Goal: Information Seeking & Learning: Check status

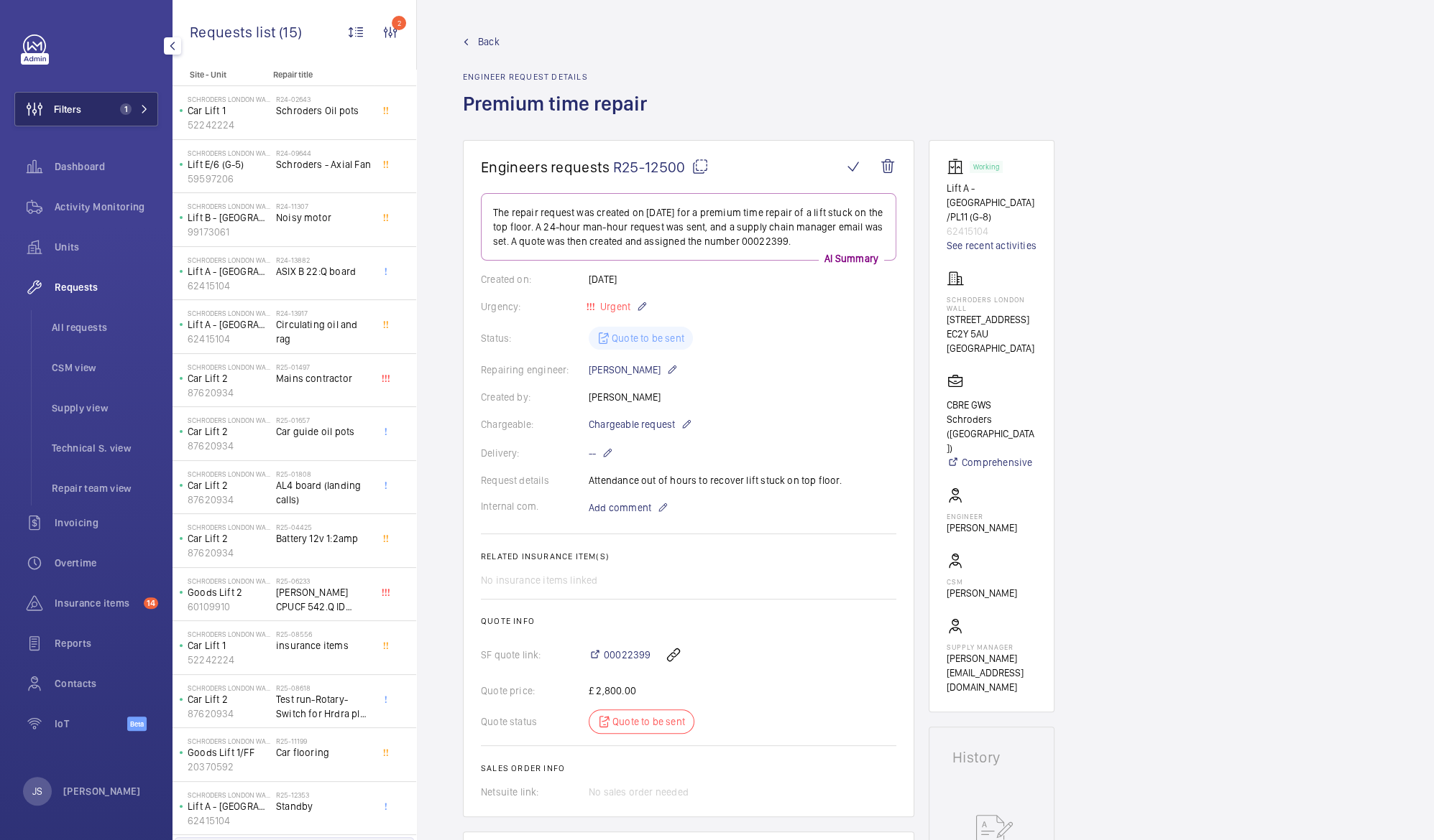
click at [92, 107] on button "Filters 1" at bounding box center [86, 109] width 144 height 35
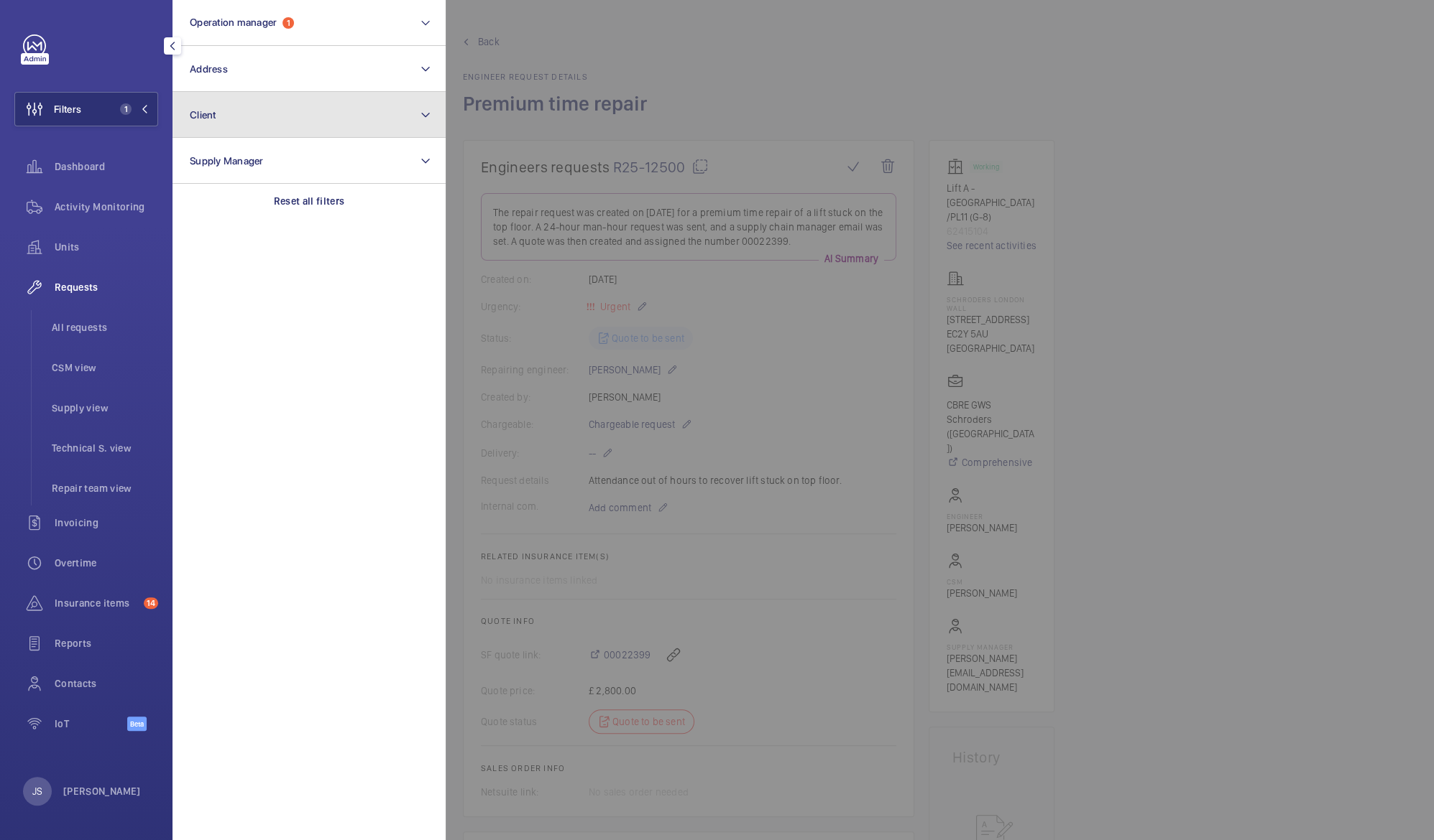
click at [215, 109] on span "Client" at bounding box center [203, 115] width 27 height 12
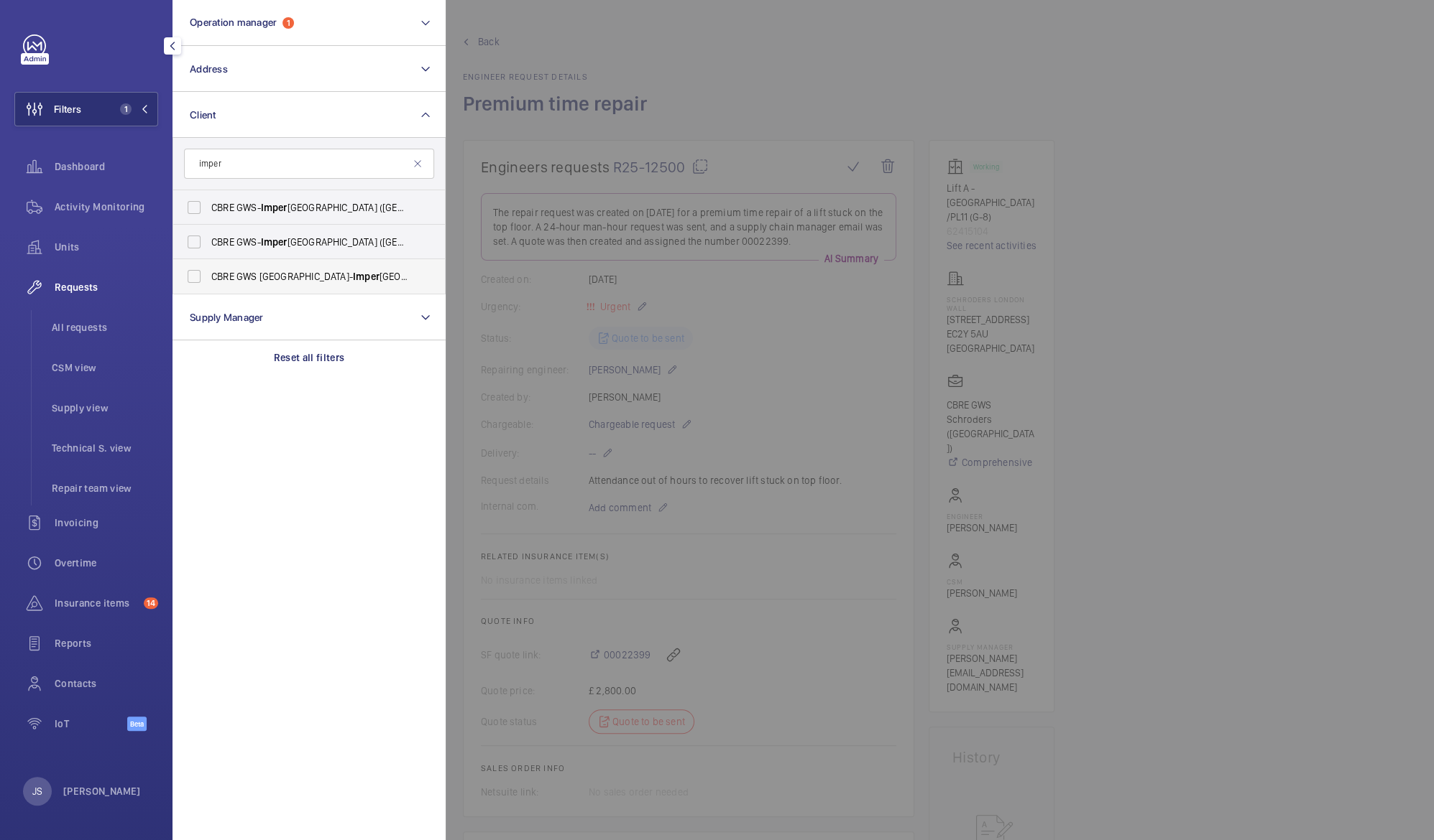
type input "imper"
click at [235, 273] on span "CBRE GWS UK- [GEOGRAPHIC_DATA] ([GEOGRAPHIC_DATA])" at bounding box center [310, 277] width 197 height 14
click at [208, 273] on input "CBRE GWS UK- [GEOGRAPHIC_DATA] ([GEOGRAPHIC_DATA])" at bounding box center [194, 277] width 29 height 29
checkbox input "true"
click at [601, 38] on div at bounding box center [1163, 420] width 1434 height 840
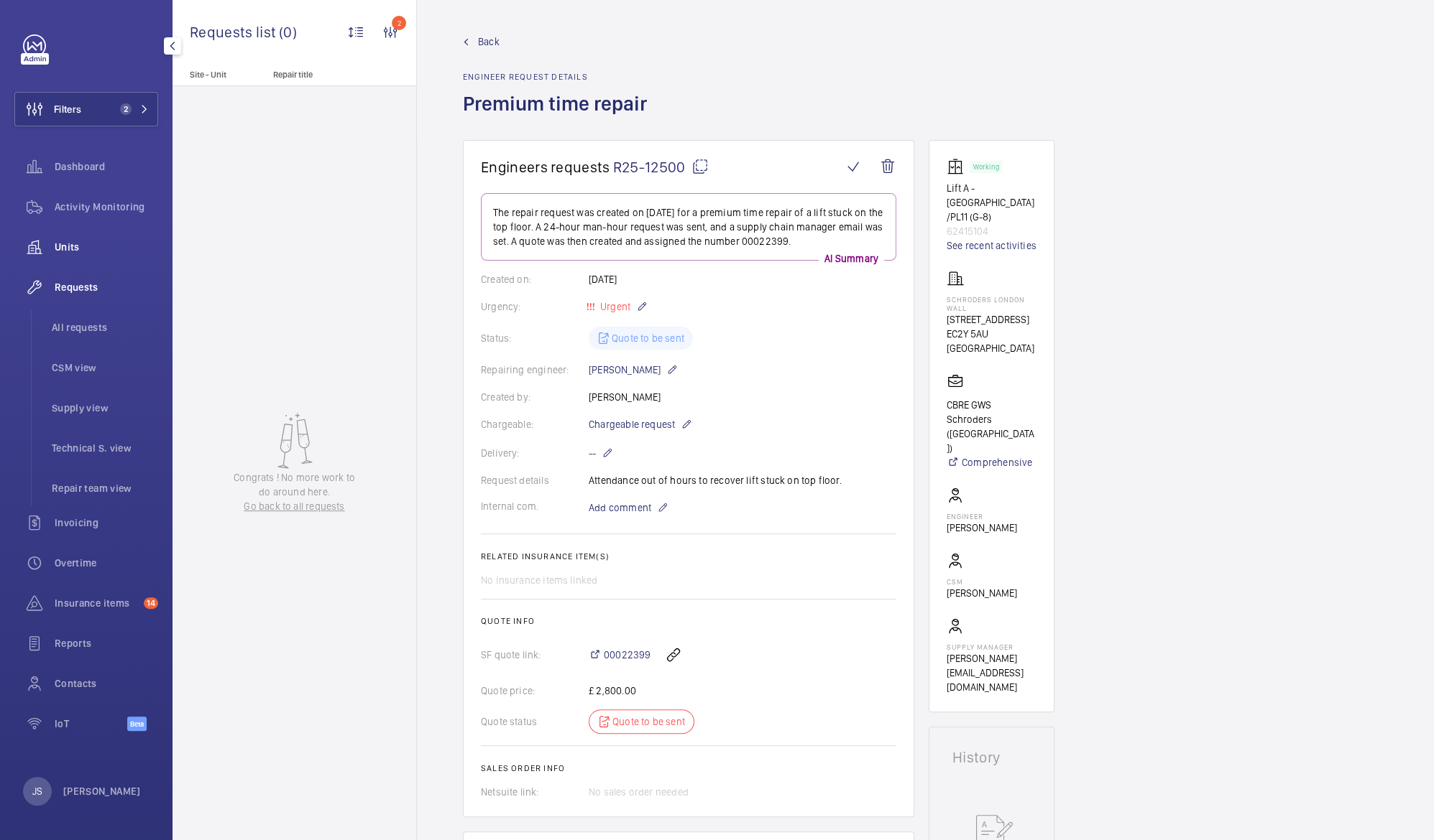
click at [80, 249] on span "Units" at bounding box center [106, 247] width 104 height 14
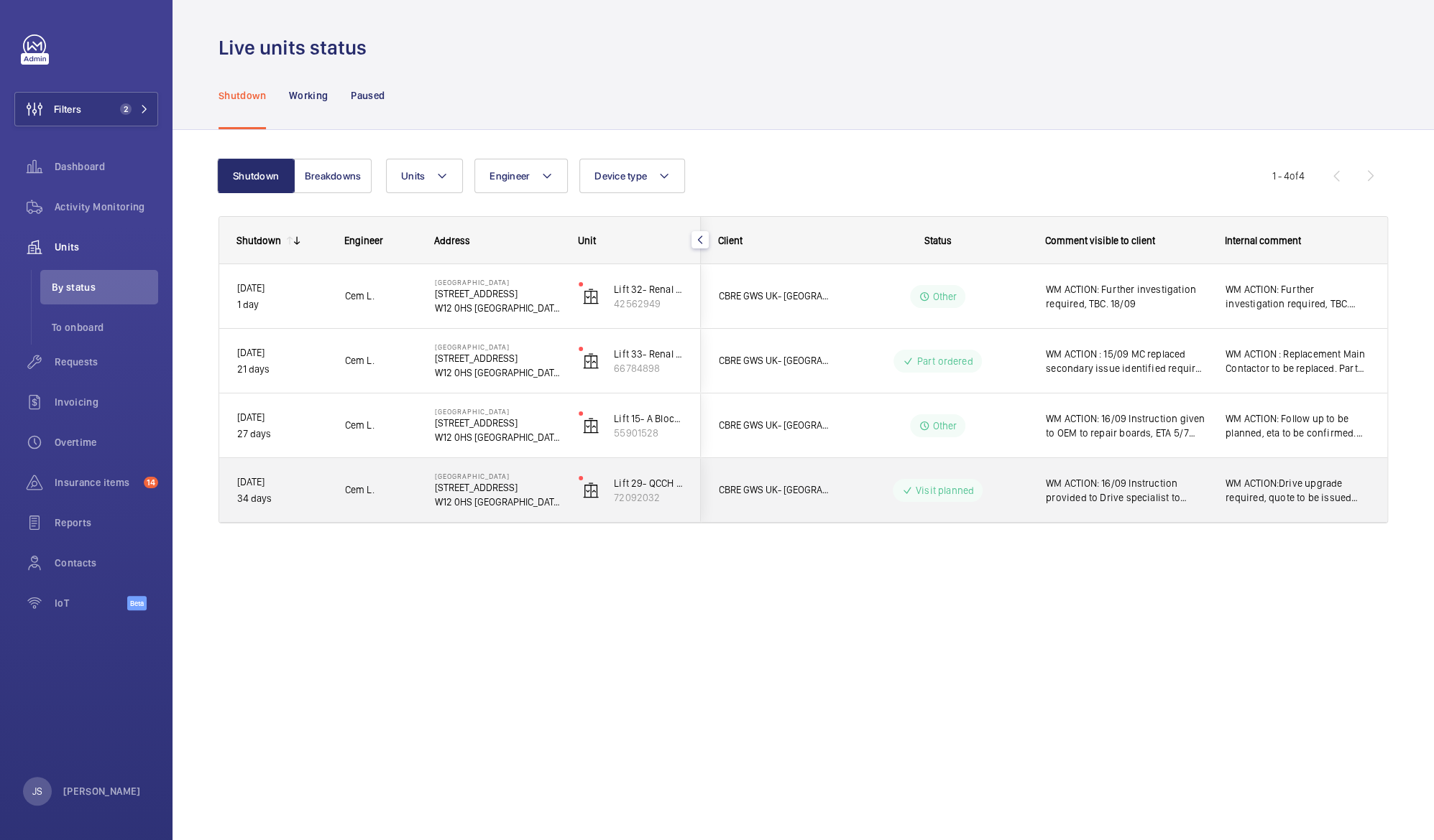
click at [1131, 489] on span "WM ACTION: 16/09 Instruction provided to Drive specialist to commence repair. 0…" at bounding box center [1126, 490] width 161 height 29
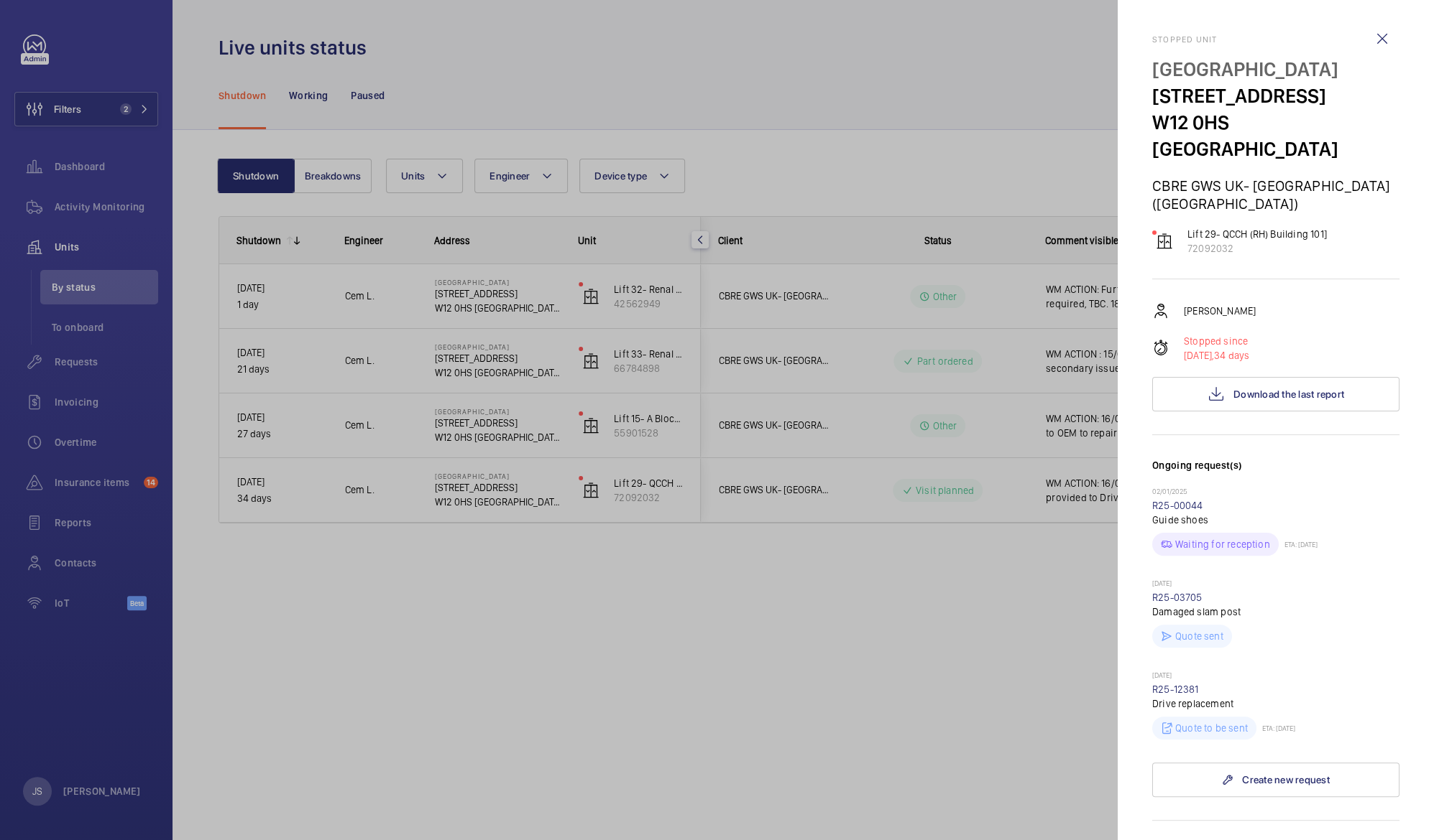
click at [1186, 629] on p "Quote sent" at bounding box center [1198, 636] width 48 height 14
click at [1159, 717] on div "Quote to be sent" at bounding box center [1204, 728] width 105 height 23
click at [1286, 724] on p "ETA: [DATE]" at bounding box center [1275, 728] width 39 height 9
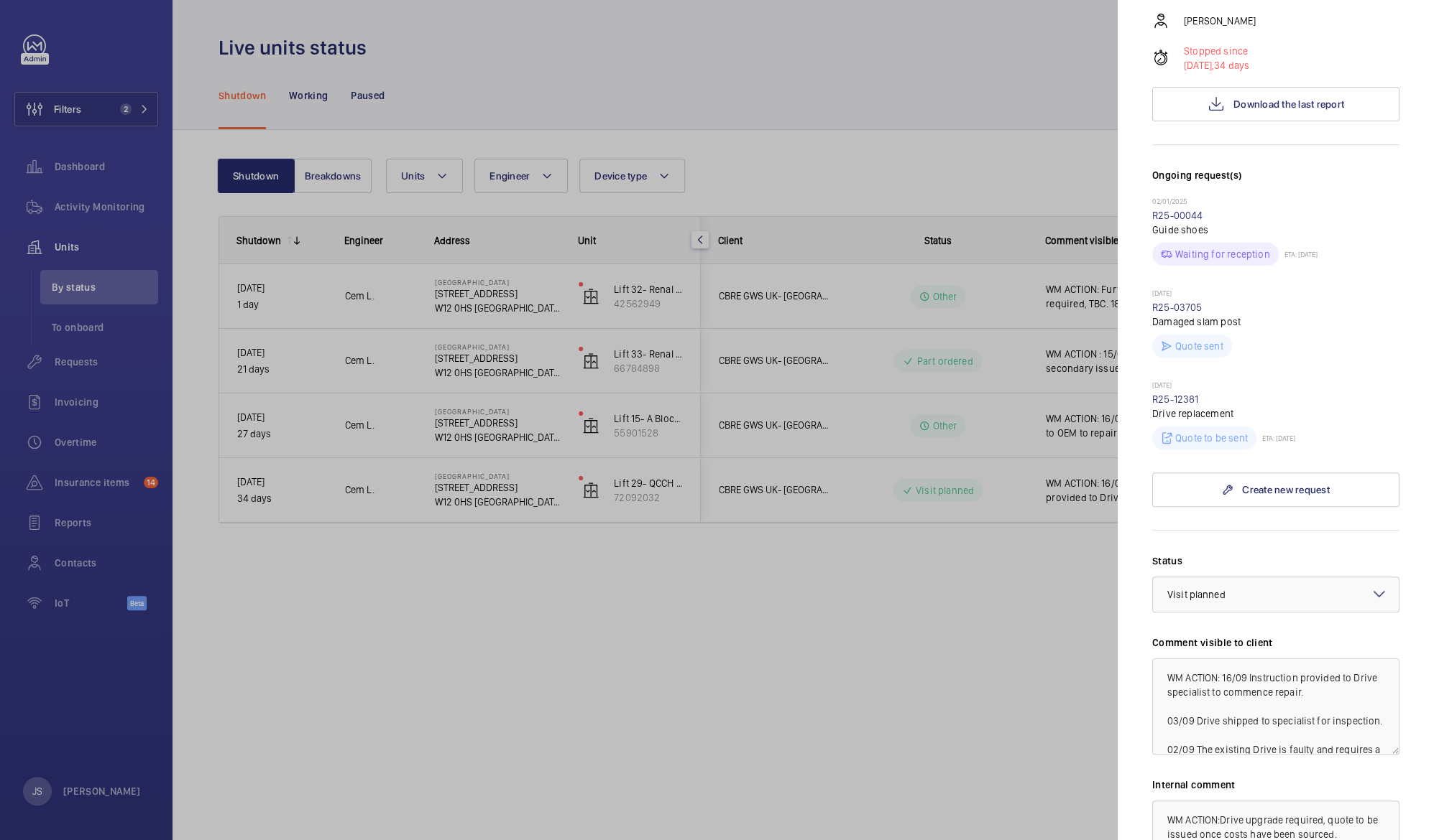
scroll to position [293, 0]
click at [1196, 391] on link "R25-12381" at bounding box center [1175, 396] width 46 height 12
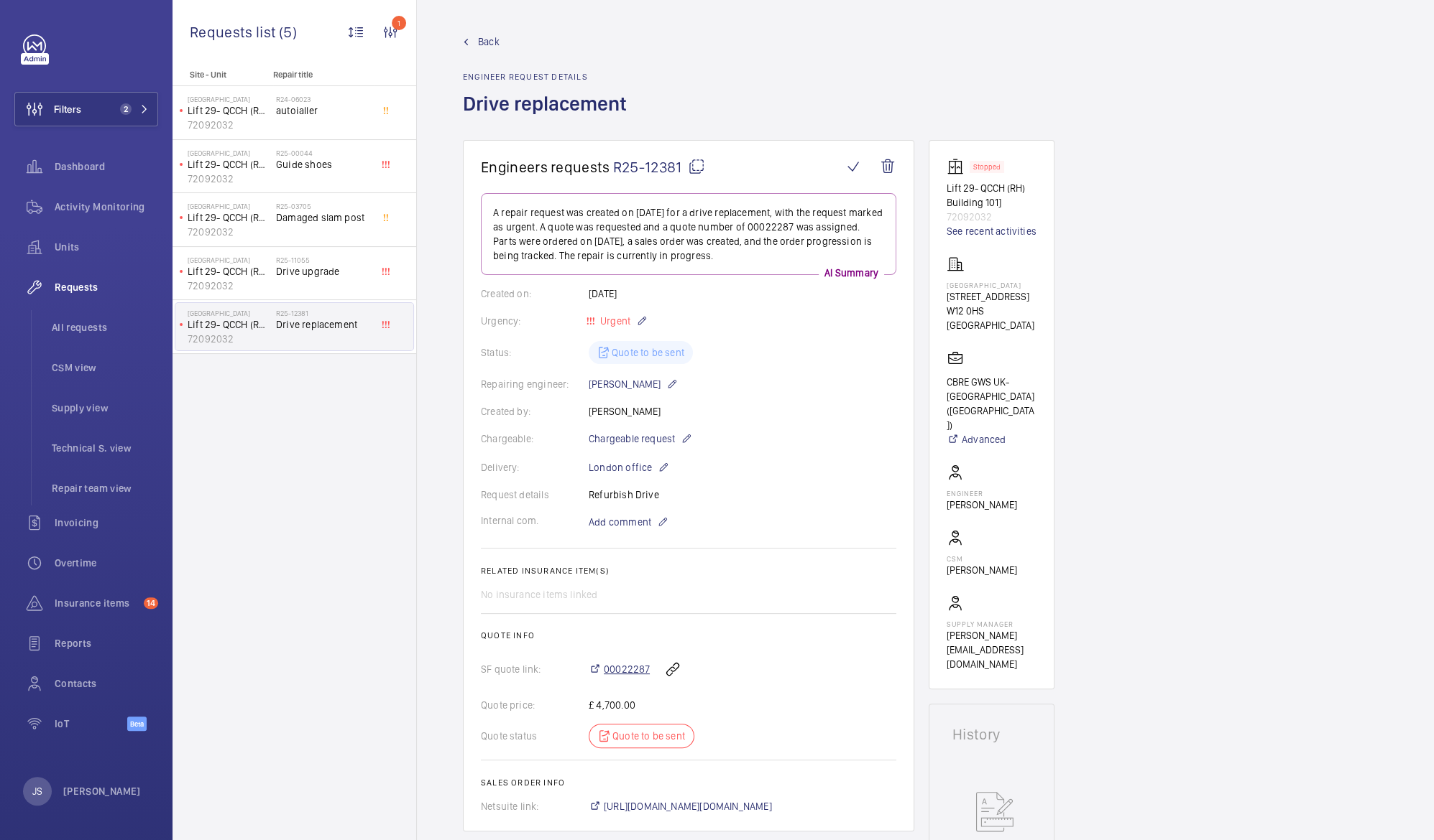
click at [615, 669] on span "00022287" at bounding box center [627, 669] width 46 height 14
click at [62, 115] on span "Filters" at bounding box center [68, 109] width 28 height 14
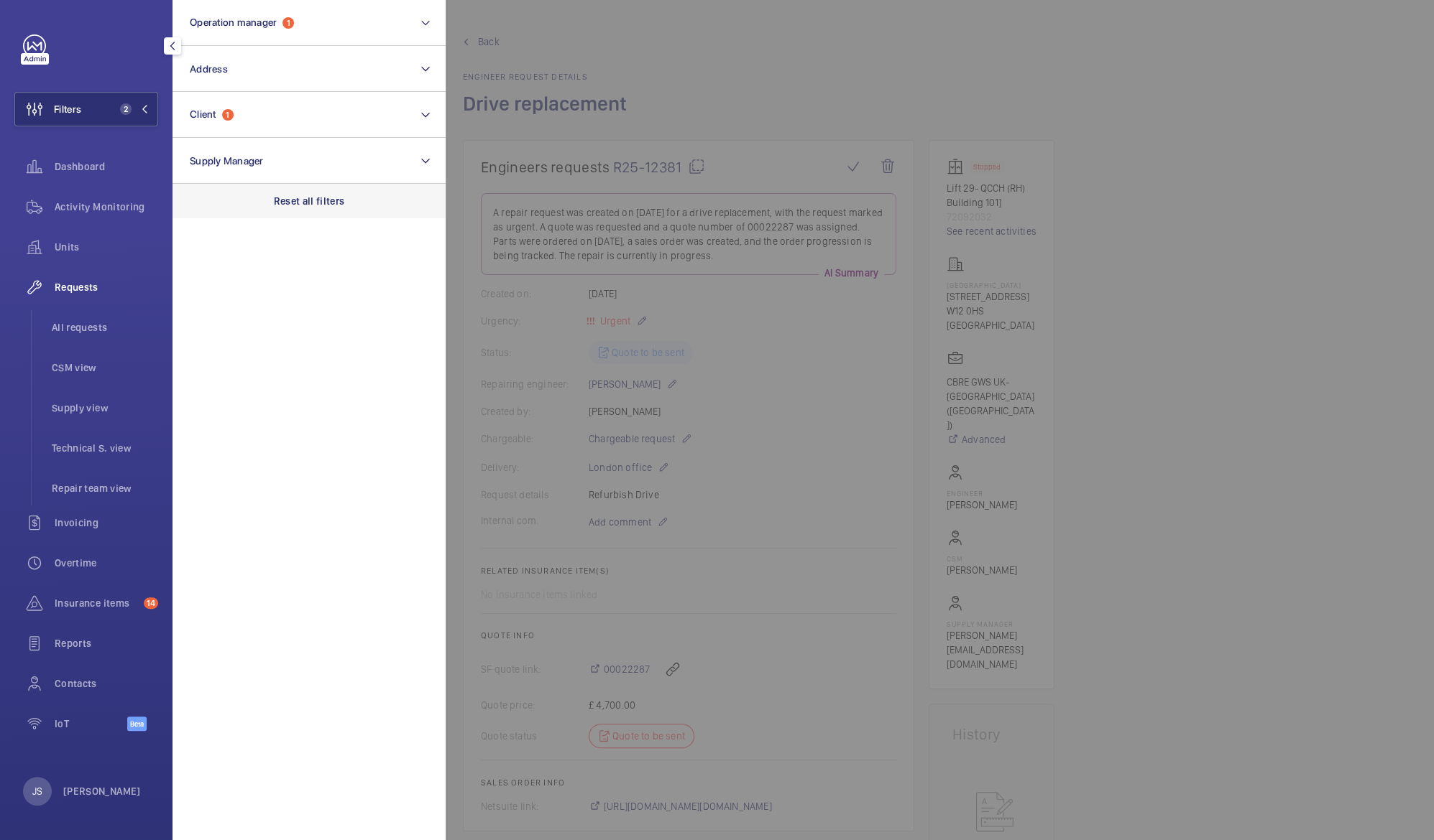
click at [288, 200] on p "Reset all filters" at bounding box center [309, 201] width 71 height 14
click at [90, 167] on span "Dashboard" at bounding box center [106, 167] width 104 height 14
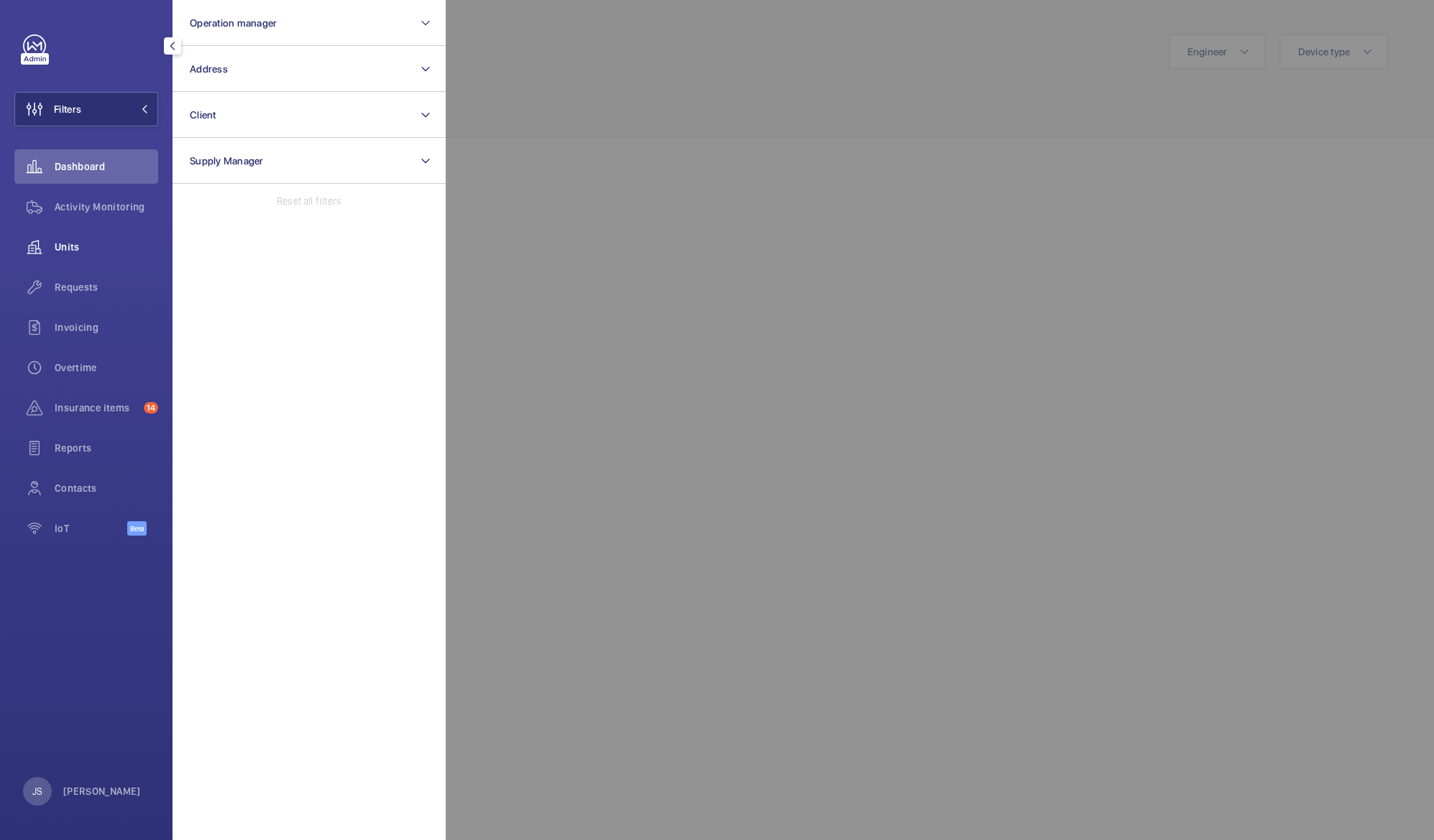
click at [76, 240] on span "Units" at bounding box center [106, 247] width 104 height 14
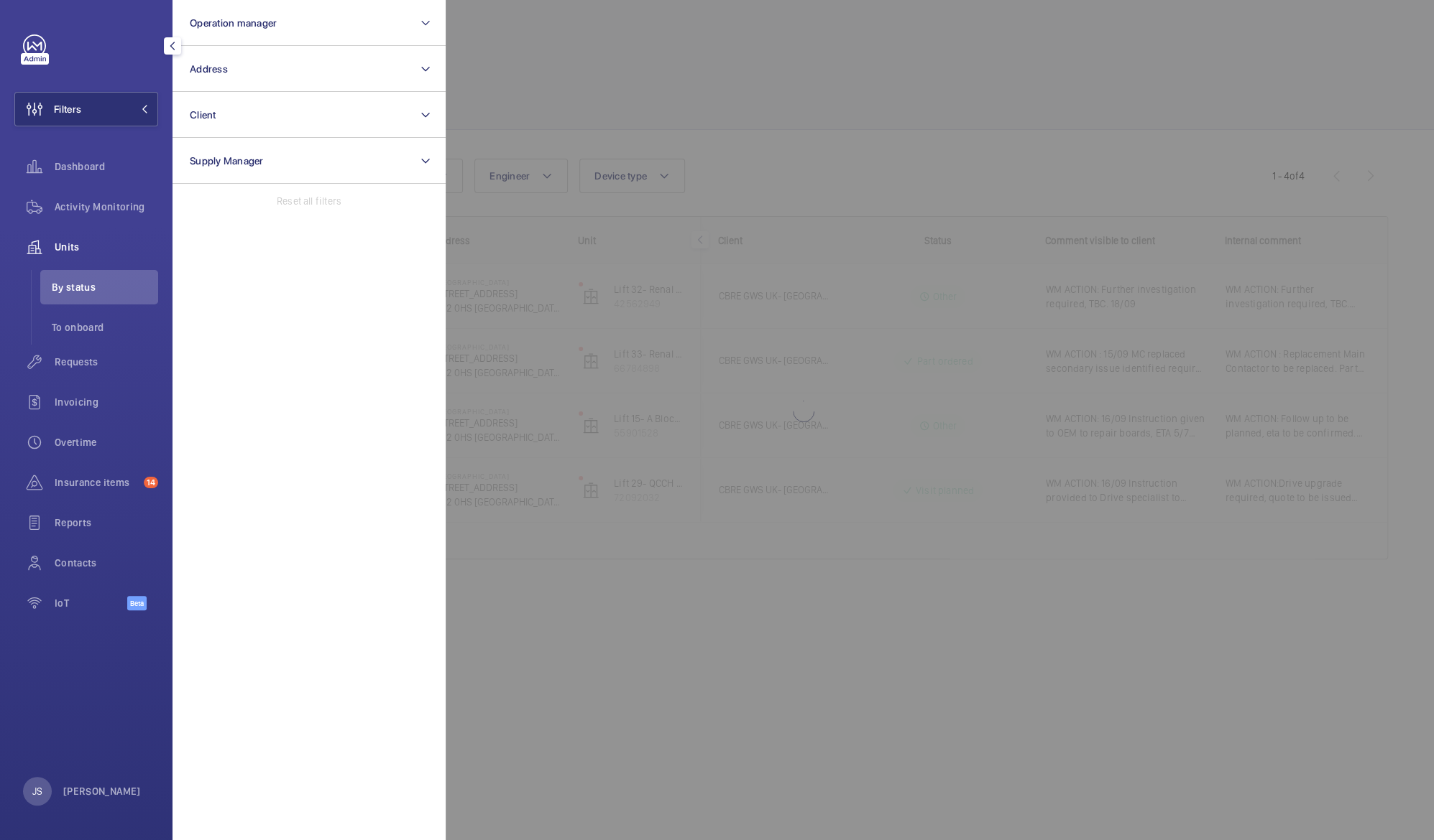
click at [552, 57] on div at bounding box center [1163, 420] width 1434 height 840
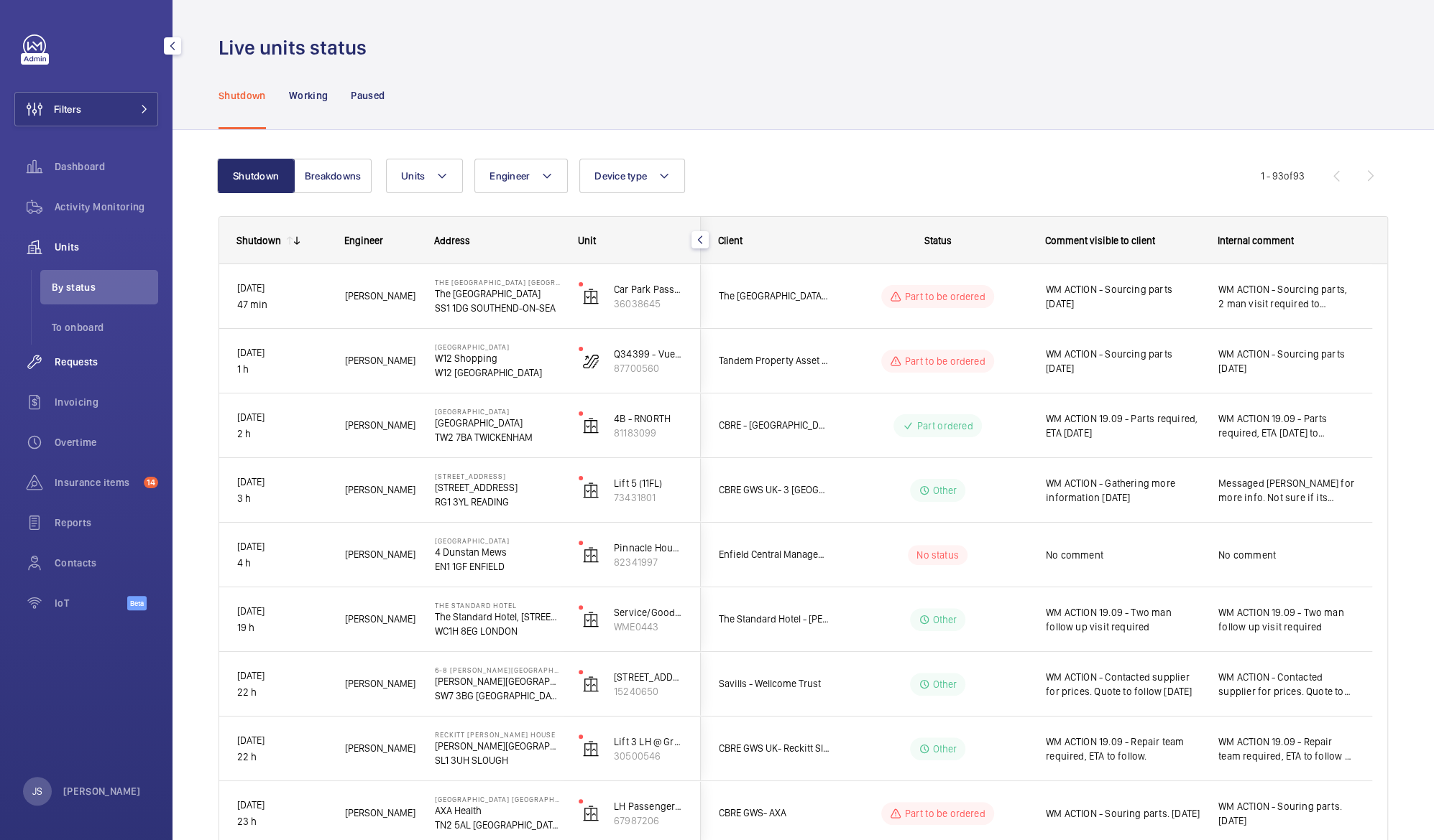
click at [68, 351] on div "Requests" at bounding box center [86, 362] width 144 height 35
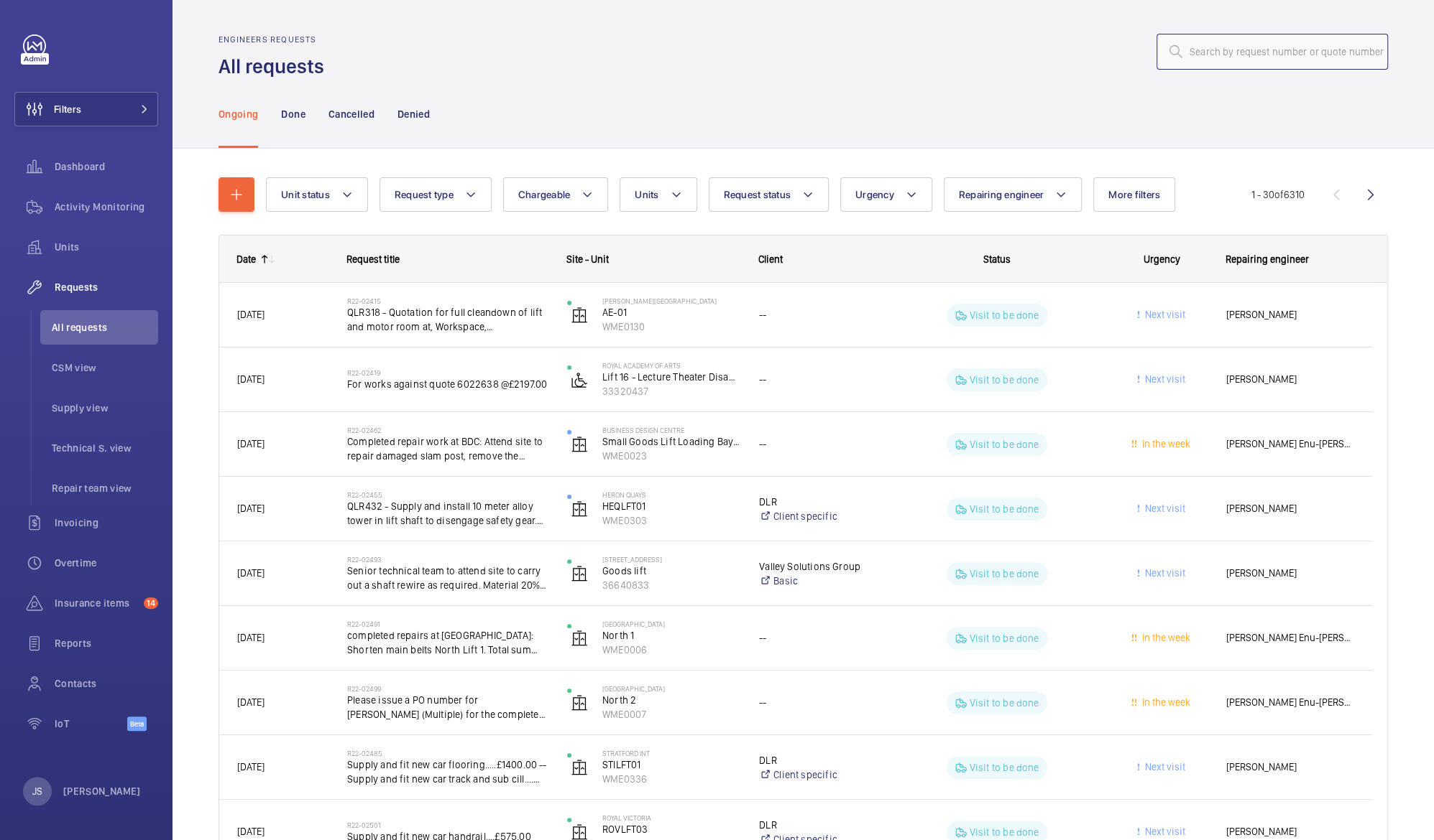
click at [1250, 51] on input "text" at bounding box center [1272, 52] width 231 height 36
paste input "R25-10515"
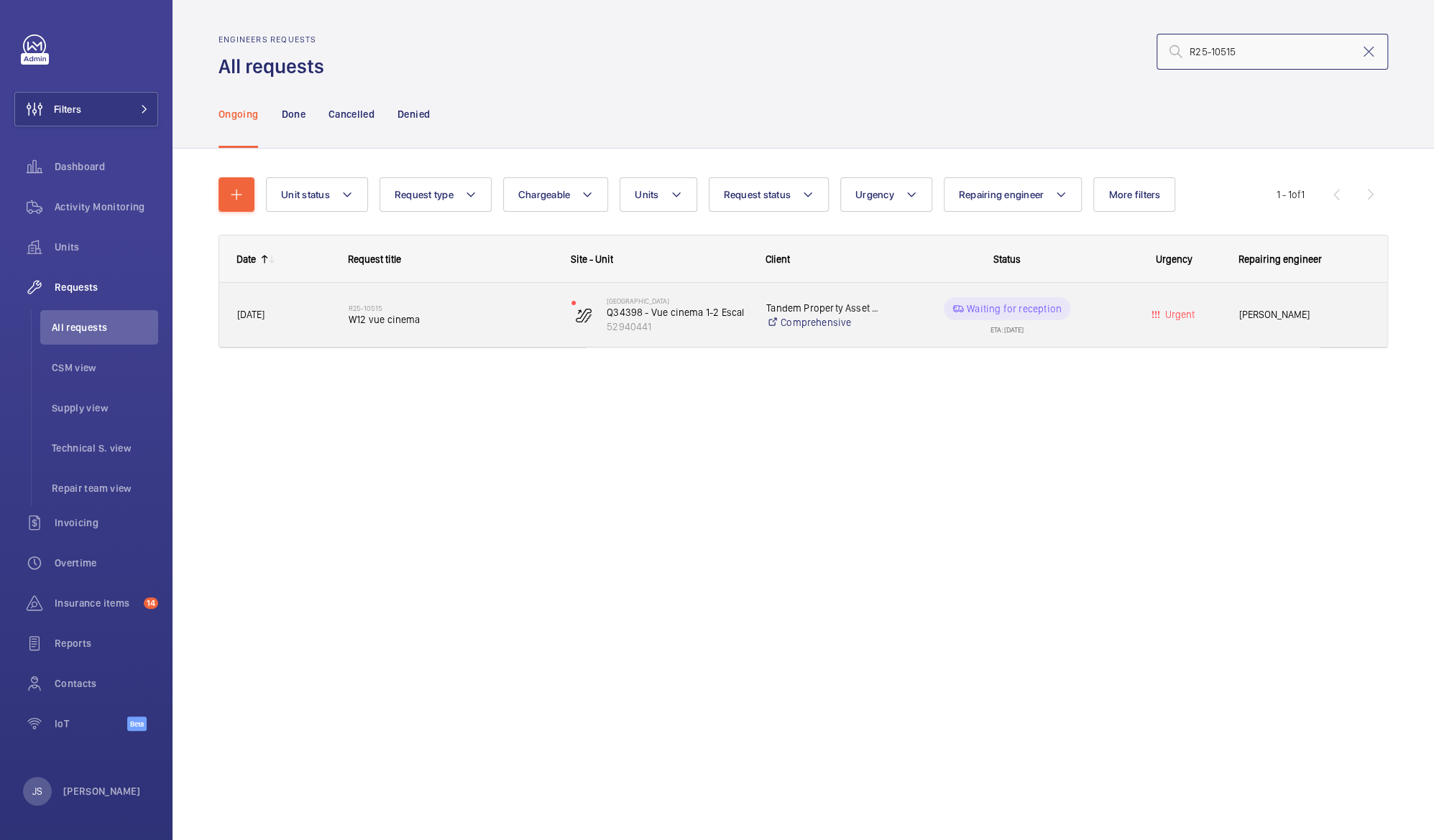
type input "R25-10515"
click at [351, 317] on span "W12 vue cinema" at bounding box center [450, 320] width 204 height 14
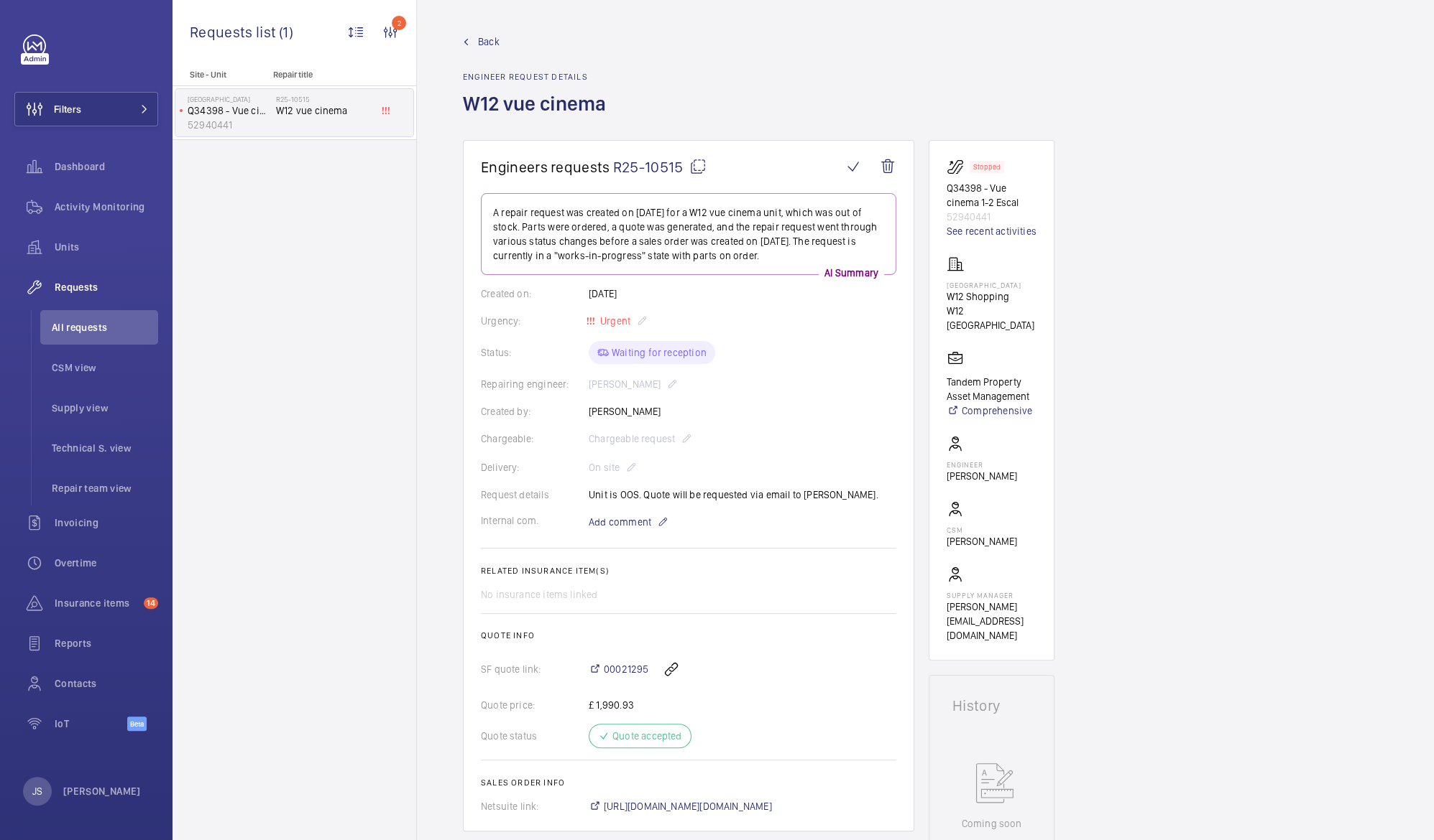
click at [631, 739] on div "Quote status Quote accepted" at bounding box center [688, 735] width 415 height 24
click at [610, 673] on span "00021295" at bounding box center [626, 669] width 45 height 14
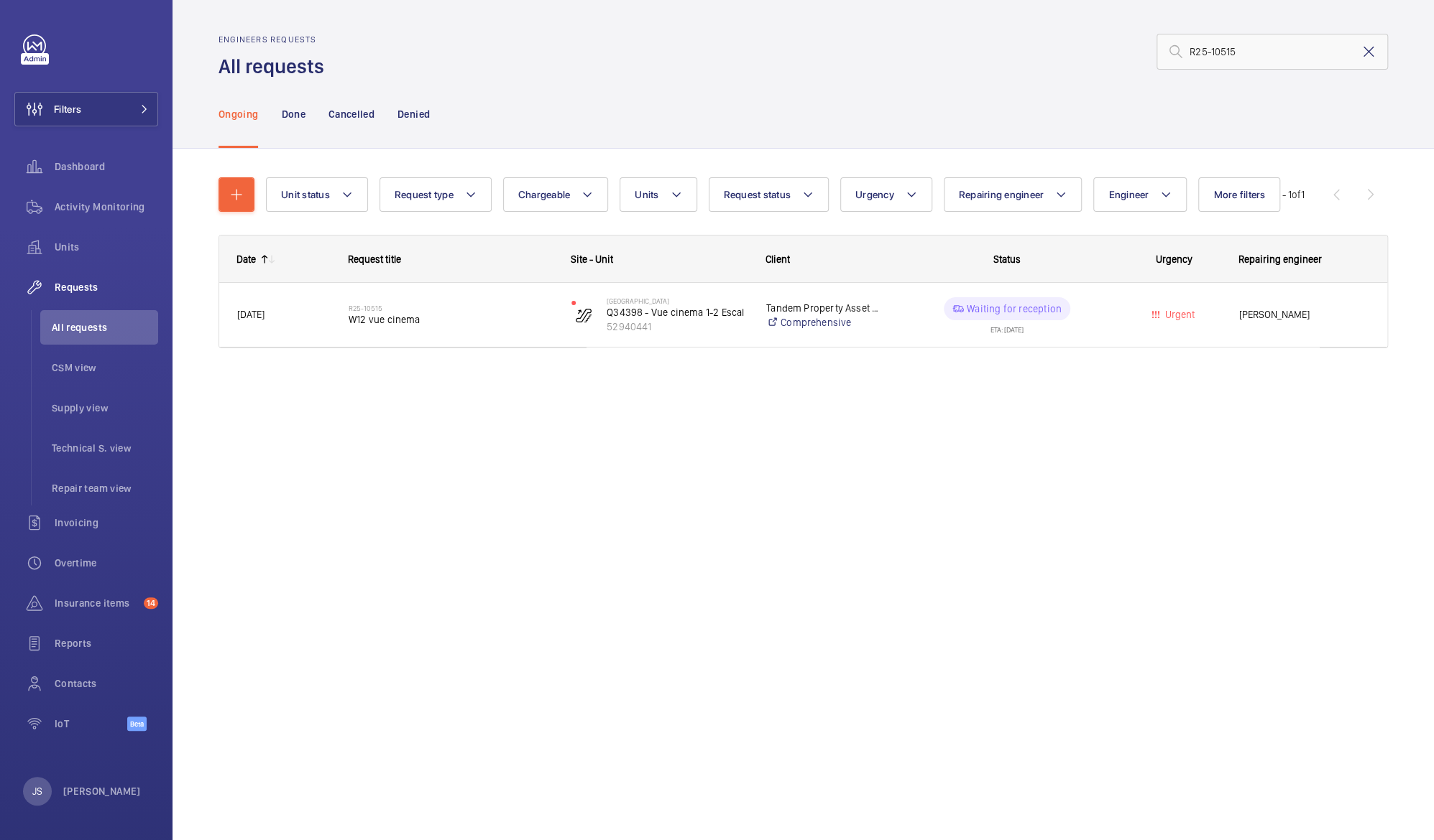
click at [1373, 52] on mat-icon at bounding box center [1368, 52] width 17 height 17
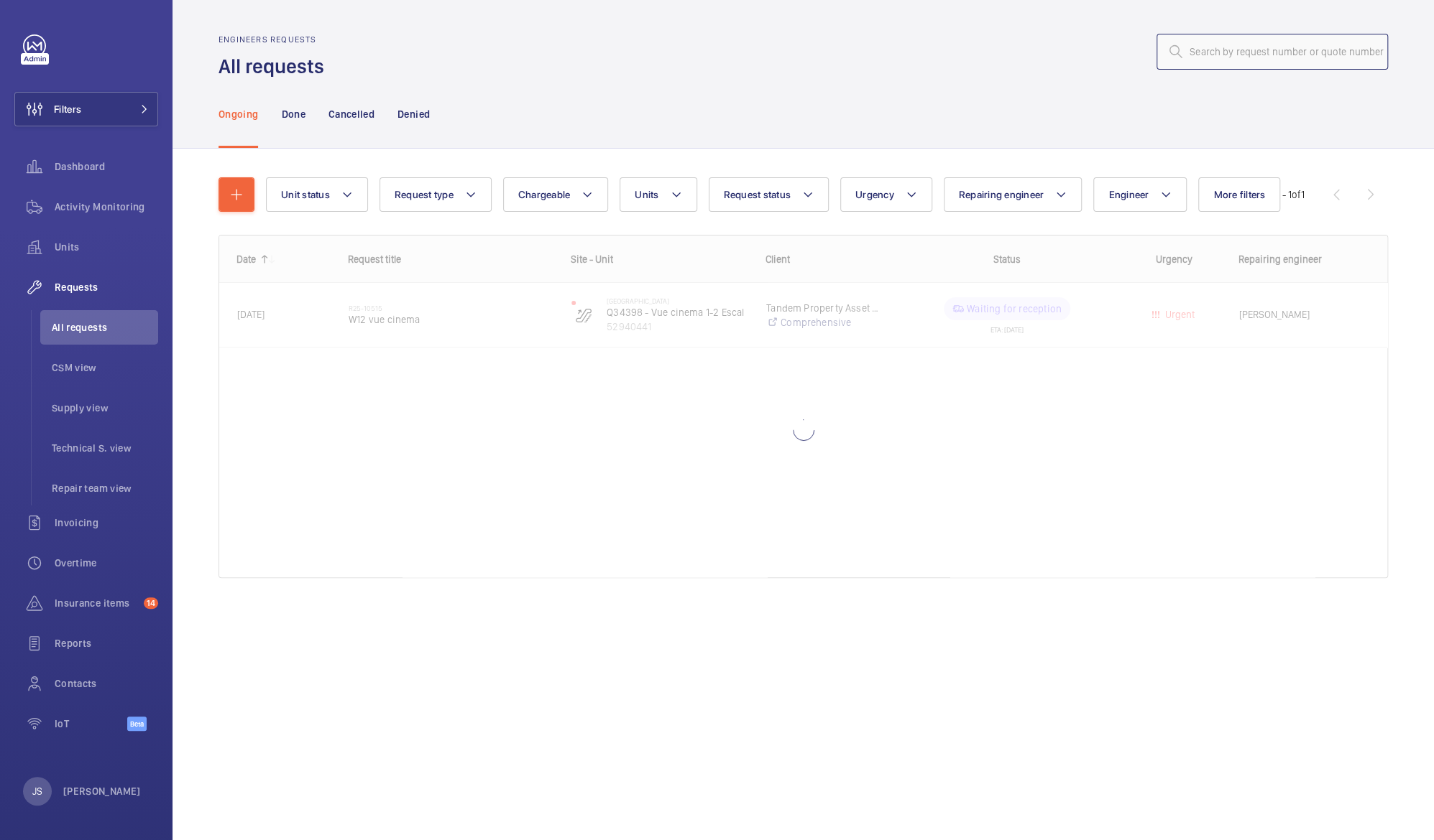
click at [1306, 53] on input "text" at bounding box center [1272, 52] width 231 height 36
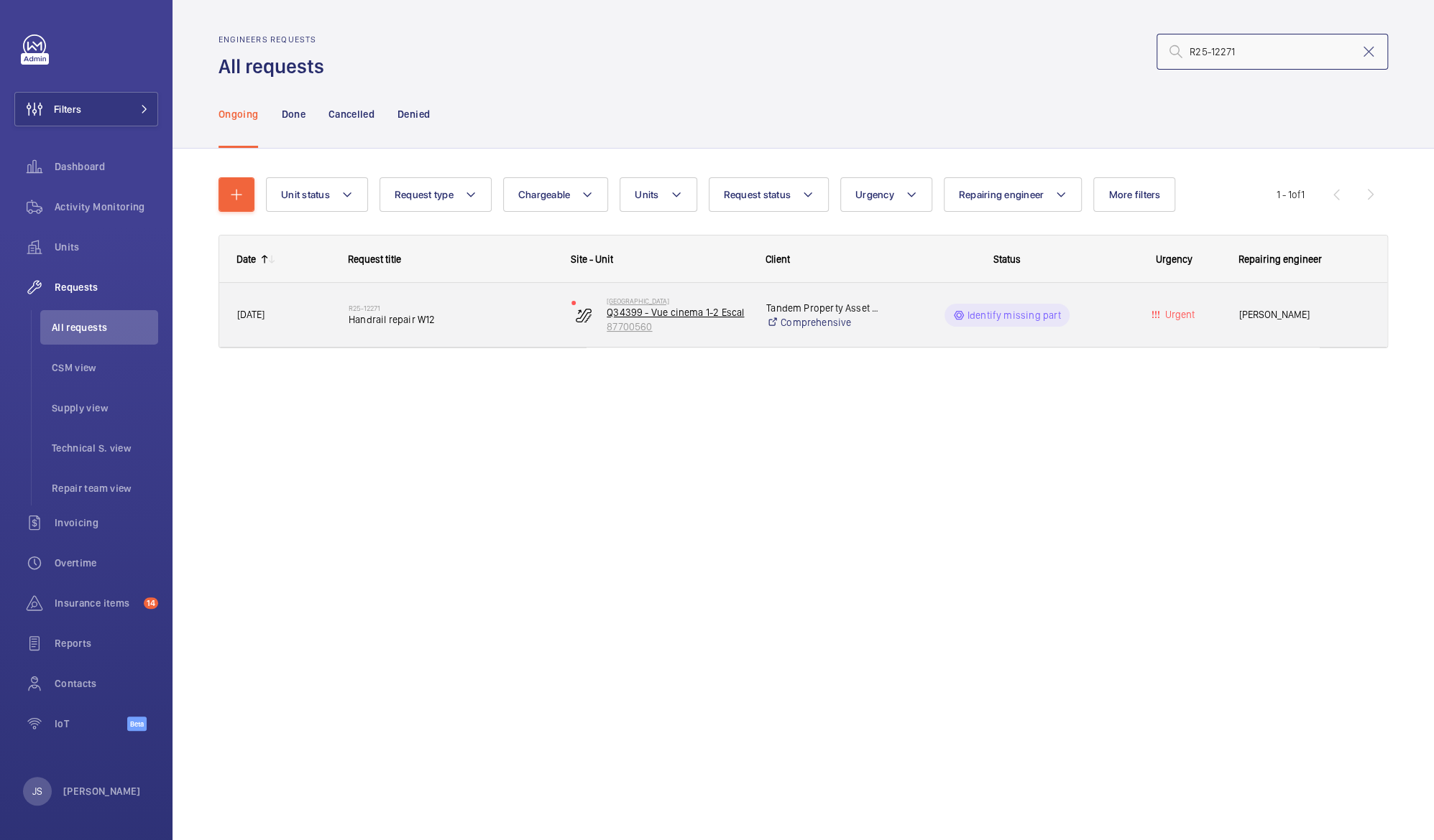
type input "R25-12271"
click at [635, 317] on p "Q34399 - Vue cinema 1-2 Escal" at bounding box center [676, 312] width 141 height 14
click at [1256, 316] on span "[PERSON_NAME]" at bounding box center [1303, 314] width 130 height 17
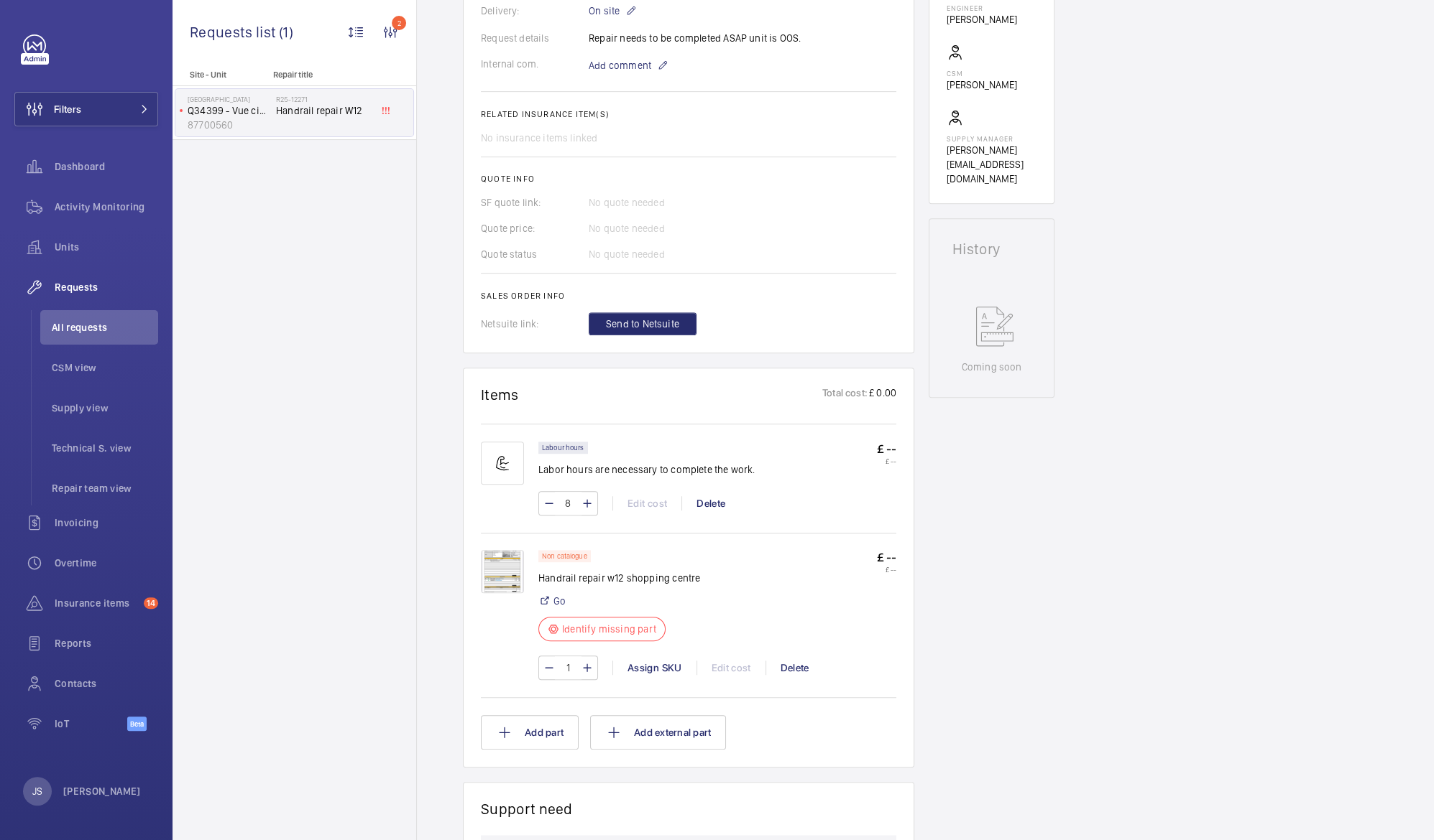
scroll to position [460, 0]
click at [511, 565] on img at bounding box center [502, 568] width 43 height 43
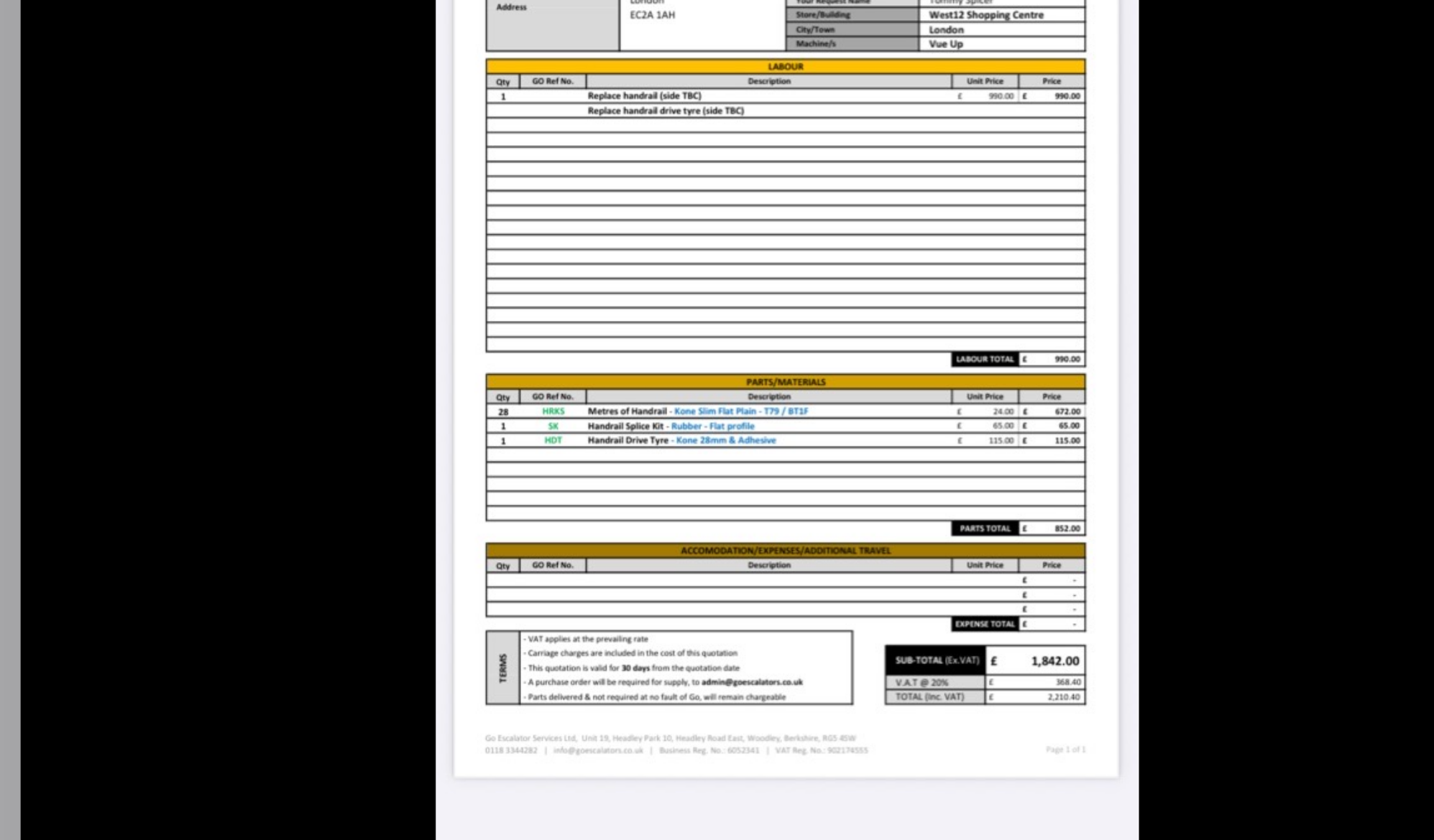
click at [397, 432] on div at bounding box center [605, 453] width 495 height 402
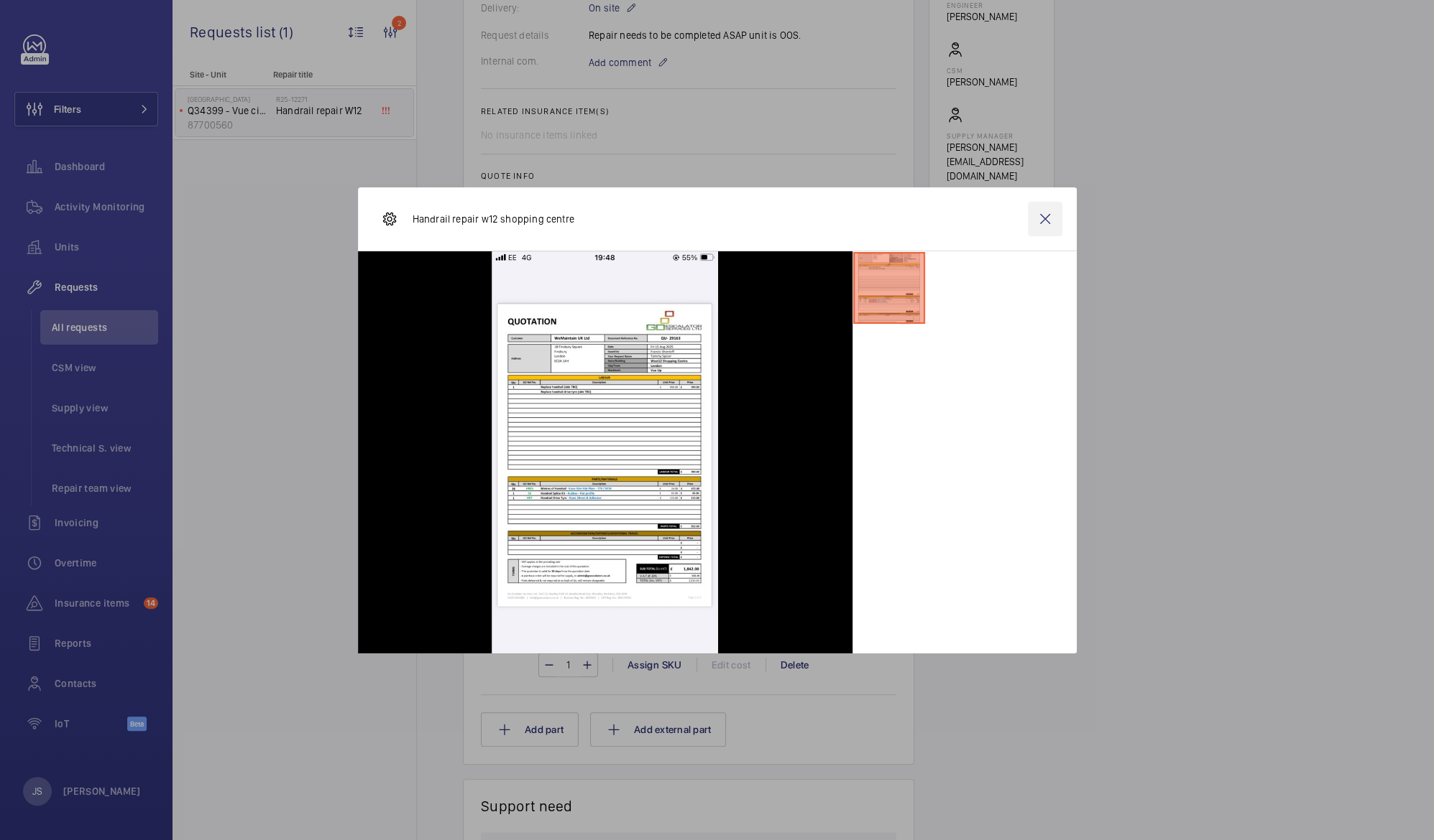
click at [1053, 222] on wm-front-icon-button at bounding box center [1045, 219] width 35 height 35
